Goal: Obtain resource: Obtain resource

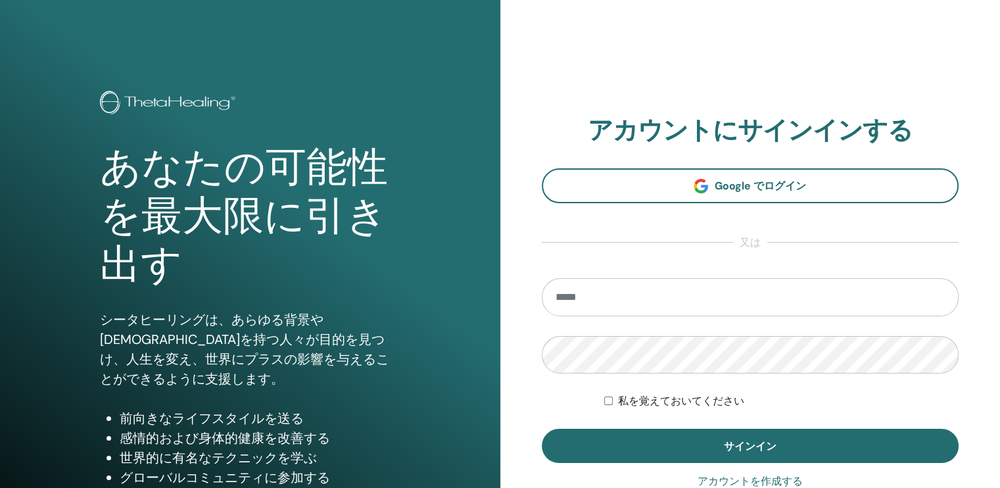
click at [614, 297] on input "email" at bounding box center [751, 297] width 418 height 38
type input "**********"
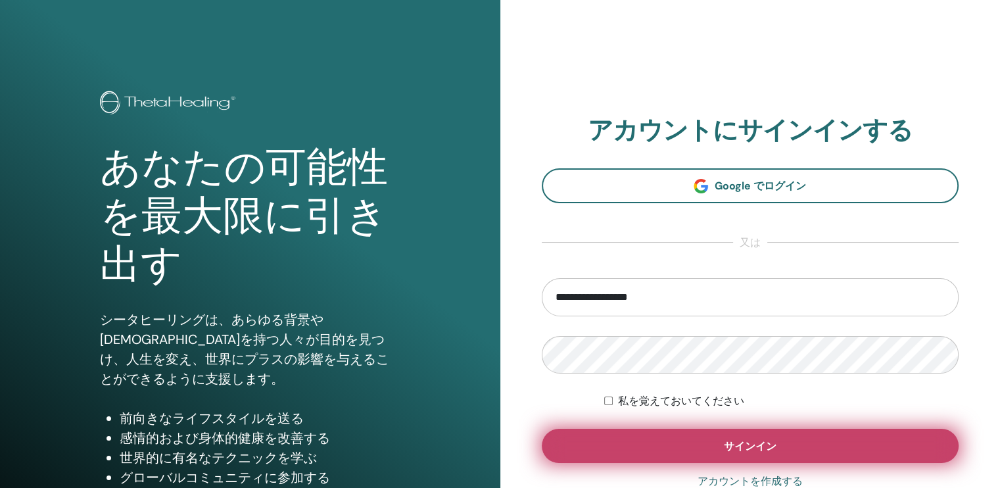
click at [670, 443] on button "サインイン" at bounding box center [751, 446] width 418 height 34
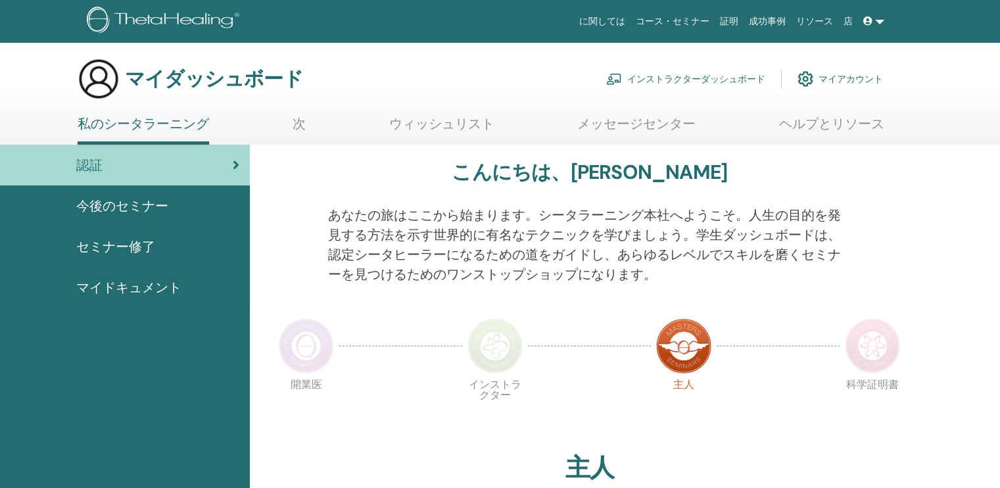
click at [689, 77] on font "インストラクターダッシュボード" at bounding box center [696, 79] width 138 height 12
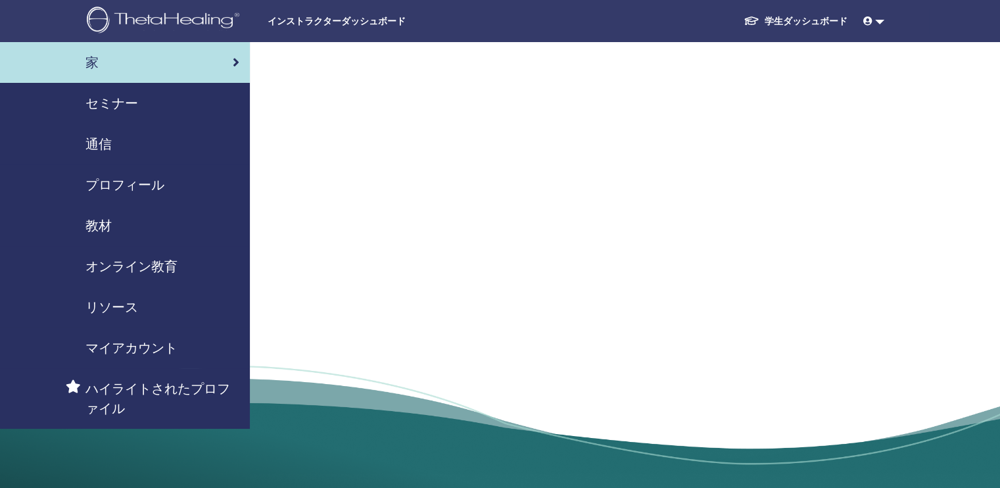
click at [98, 224] on span "教材" at bounding box center [99, 226] width 26 height 20
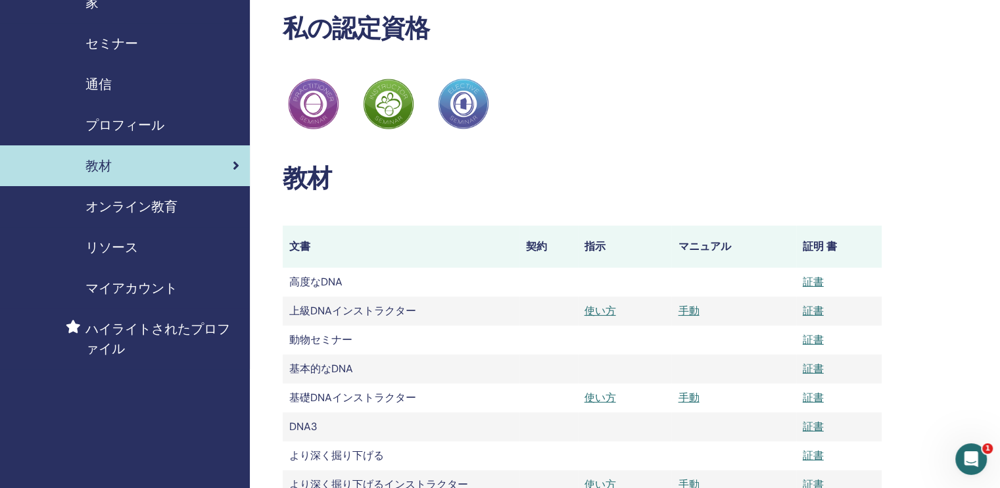
scroll to position [197, 0]
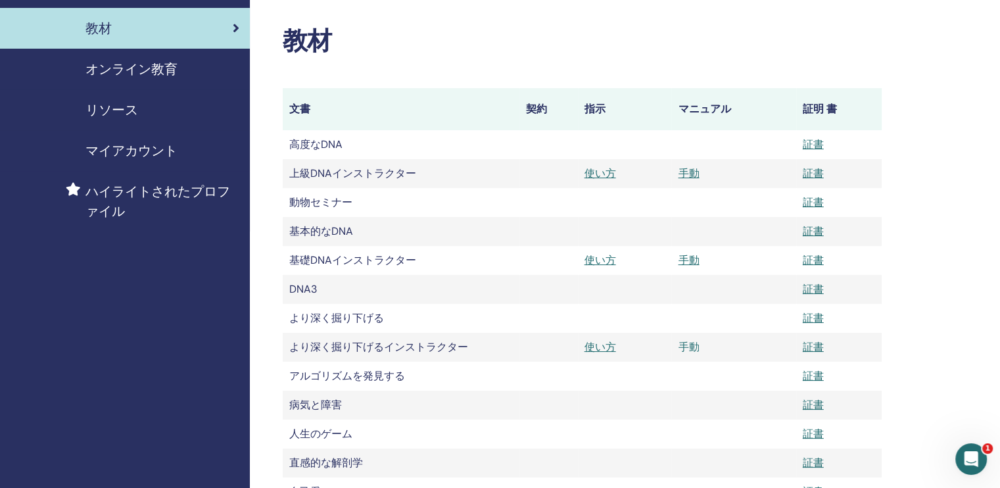
click at [689, 348] on link "手動" at bounding box center [688, 347] width 21 height 14
click at [691, 170] on link "手動" at bounding box center [688, 173] width 21 height 14
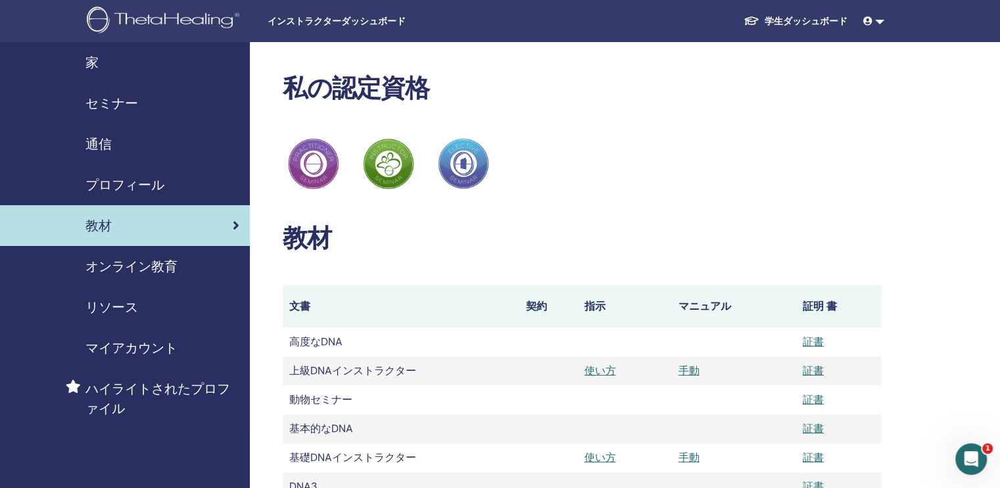
click at [883, 27] on link at bounding box center [874, 21] width 32 height 24
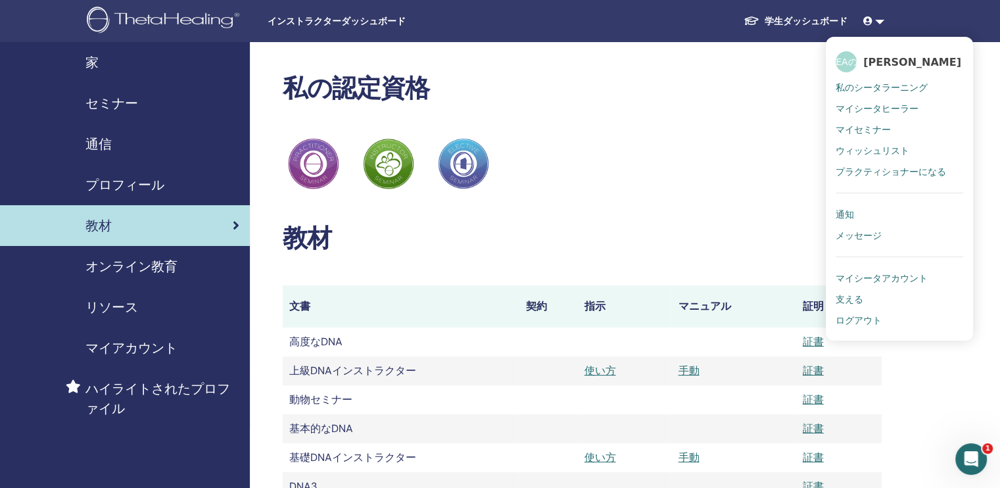
click at [856, 316] on span "ログアウト" at bounding box center [859, 320] width 46 height 12
